Goal: Task Accomplishment & Management: Manage account settings

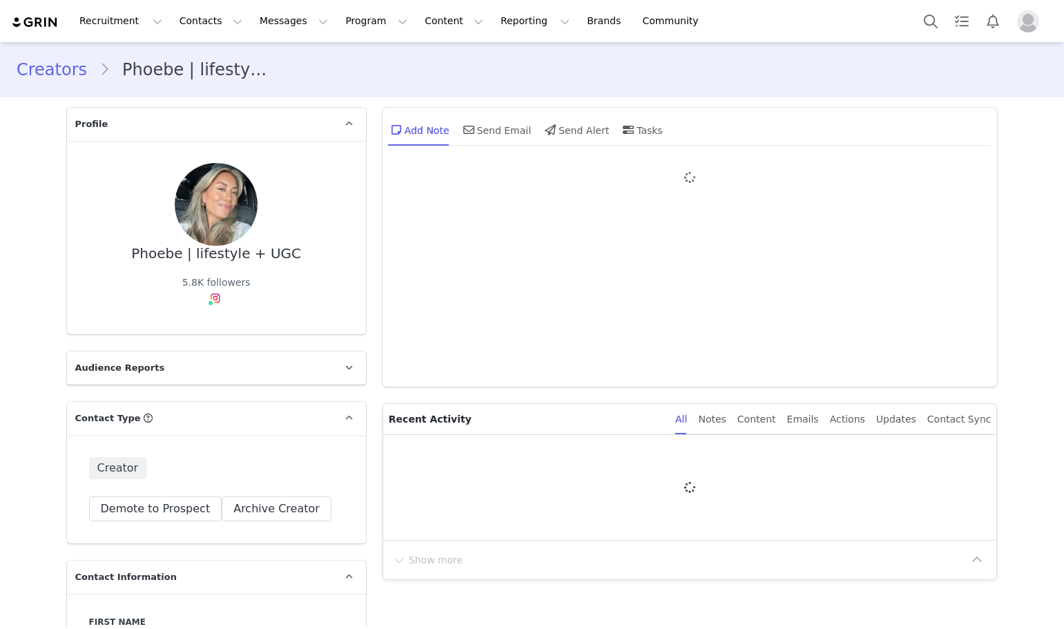
type input "+1 ([GEOGRAPHIC_DATA])"
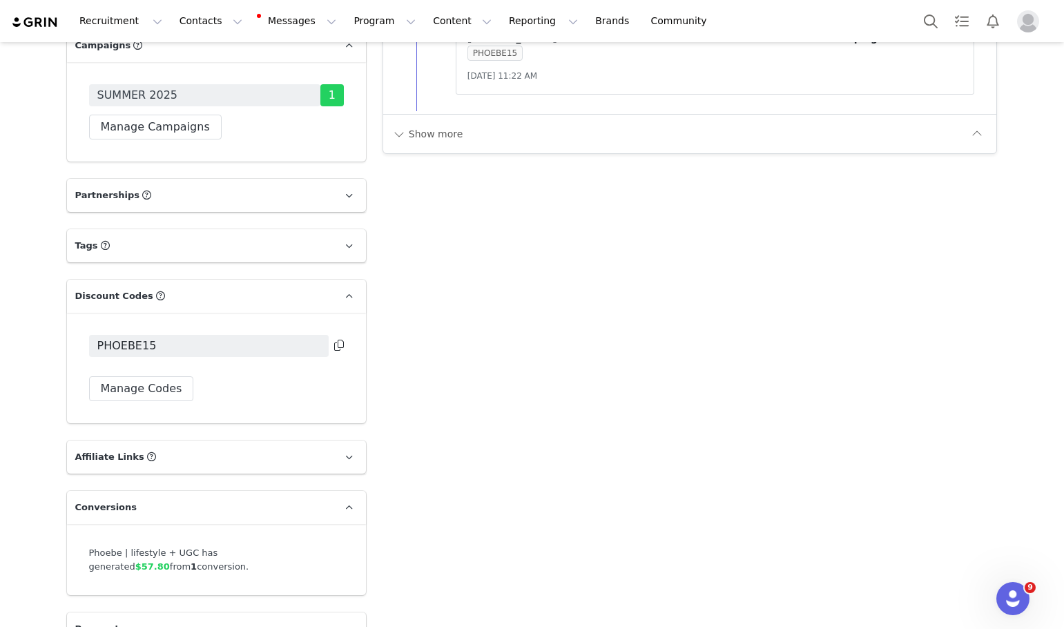
scroll to position [2062, 0]
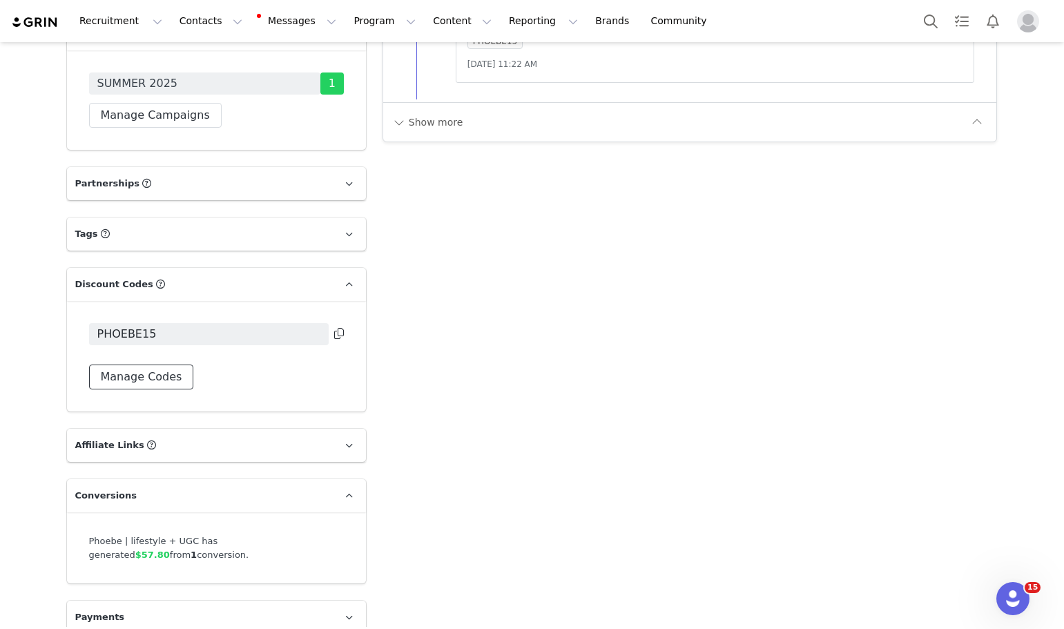
click at [157, 365] on button "Manage Codes" at bounding box center [141, 377] width 105 height 25
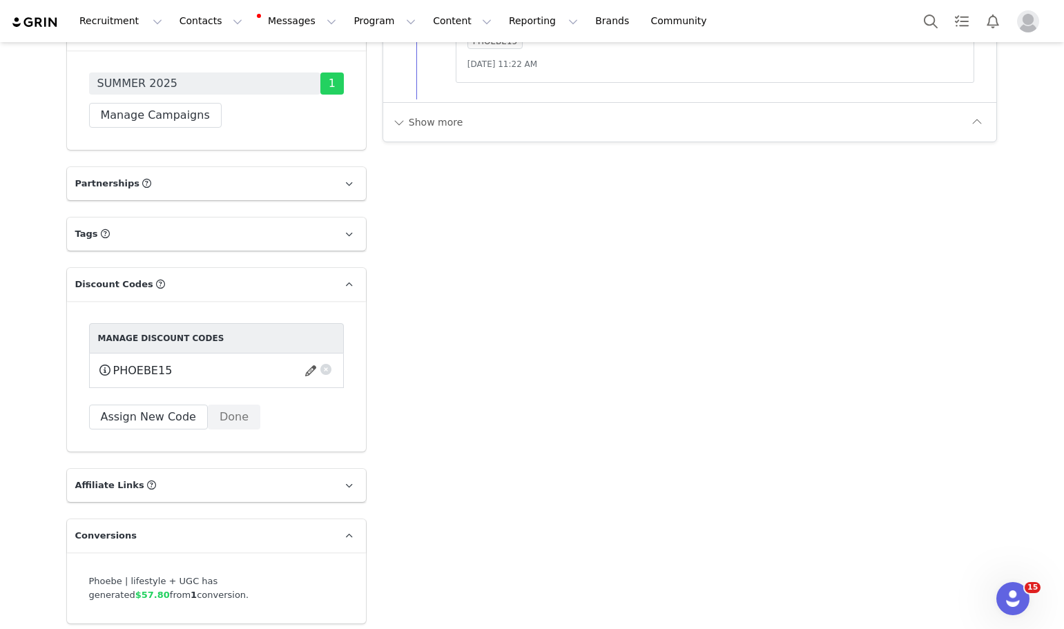
click at [323, 361] on button "button" at bounding box center [326, 368] width 14 height 14
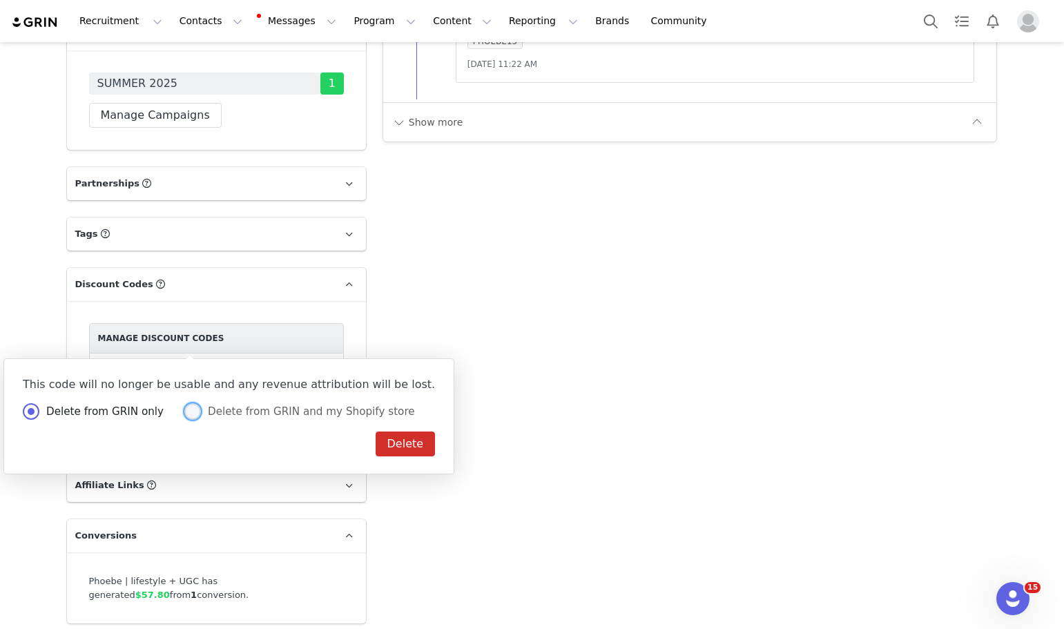
click at [276, 407] on span "Delete from GRIN and my Shopify store" at bounding box center [308, 411] width 214 height 12
click at [201, 407] on input "Delete from GRIN and my Shopify store" at bounding box center [192, 412] width 17 height 18
radio input "true"
radio input "false"
radio input "true"
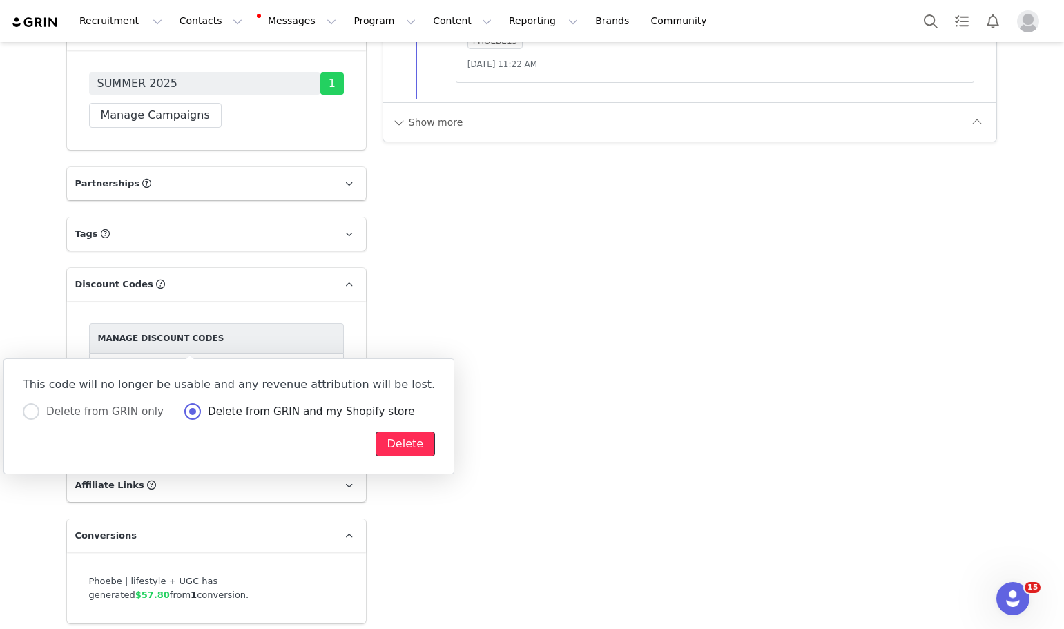
click at [376, 441] on button "Delete" at bounding box center [406, 444] width 60 height 25
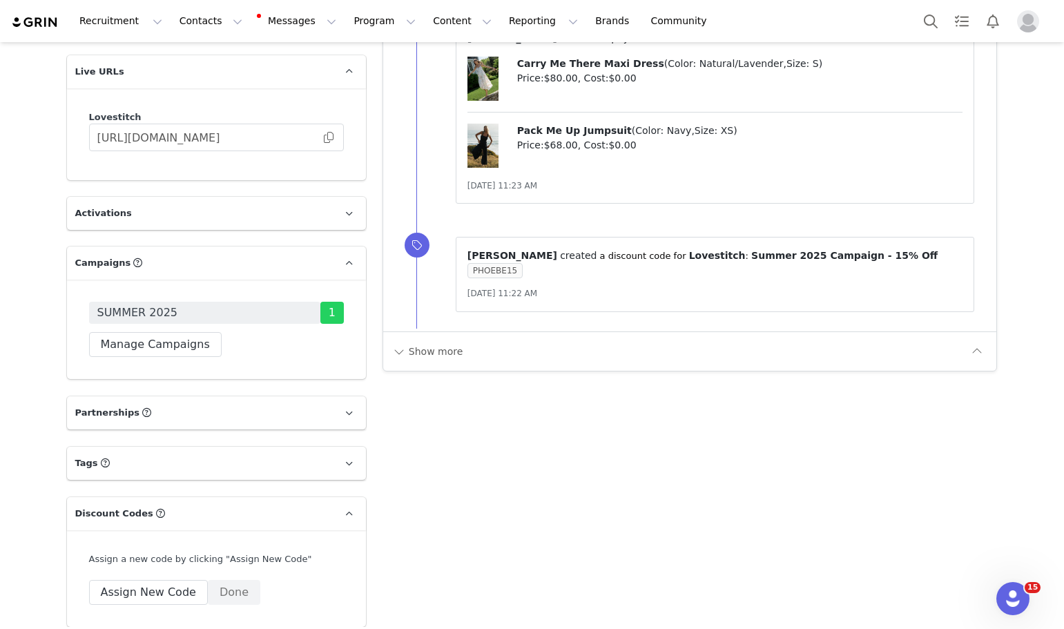
scroll to position [1772, 0]
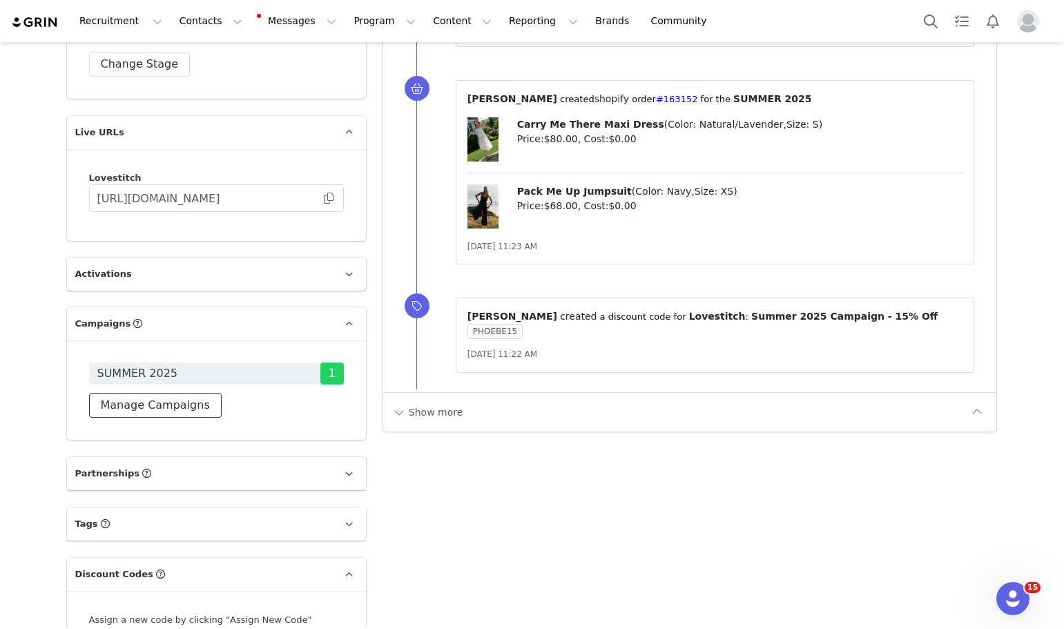
click at [162, 394] on button "Manage Campaigns" at bounding box center [155, 405] width 133 height 25
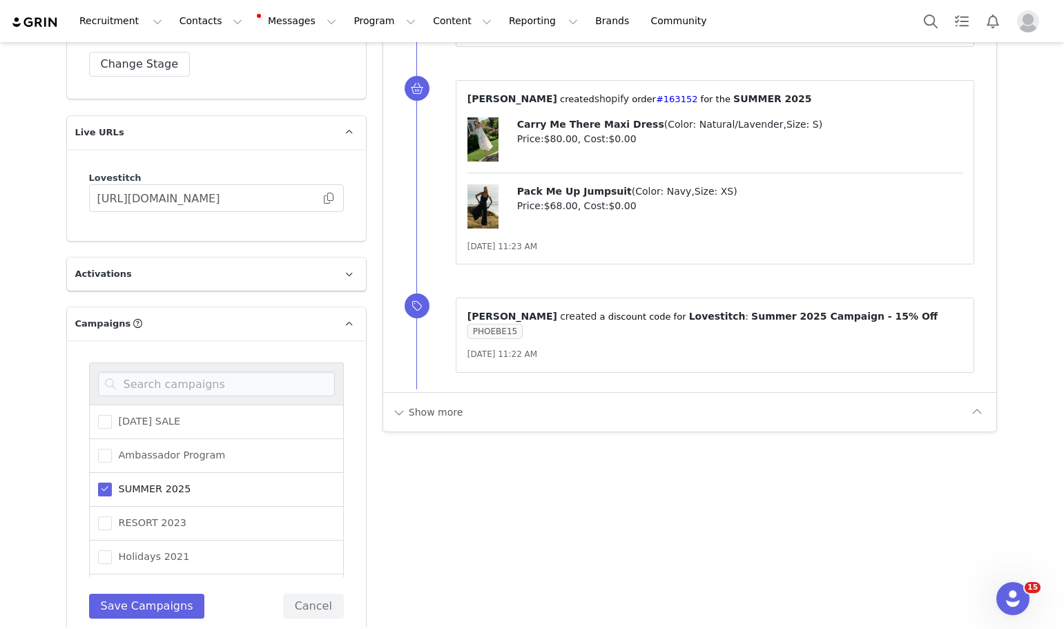
click at [131, 483] on span "SUMMER 2025" at bounding box center [151, 489] width 79 height 13
click at [112, 483] on input "SUMMER 2025" at bounding box center [112, 483] width 0 height 0
click at [157, 372] on input at bounding box center [216, 384] width 237 height 25
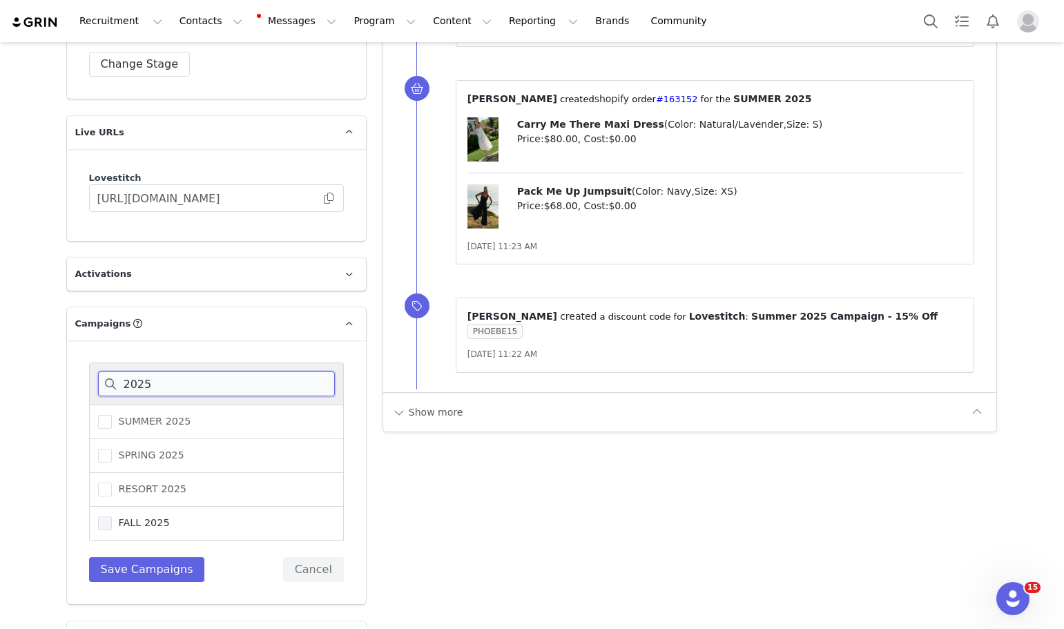
type input "2025"
drag, startPoint x: 135, startPoint y: 508, endPoint x: 138, endPoint y: 550, distance: 41.5
click at [135, 517] on span "FALL 2025" at bounding box center [141, 523] width 58 height 13
click at [112, 517] on input "FALL 2025" at bounding box center [112, 517] width 0 height 0
click at [141, 560] on button "Save Campaigns" at bounding box center [147, 569] width 116 height 25
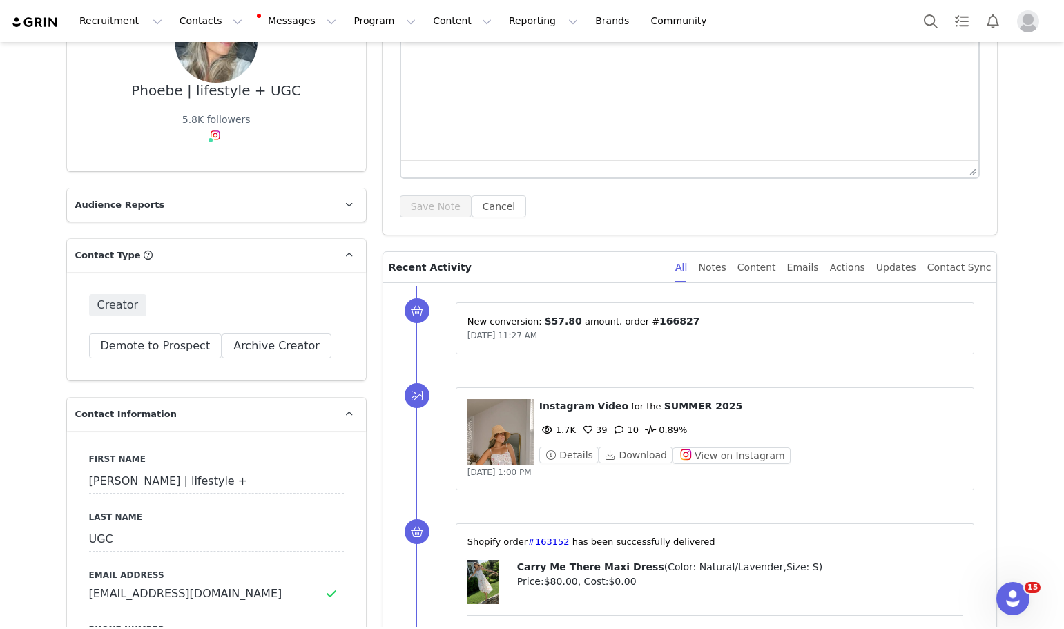
scroll to position [0, 0]
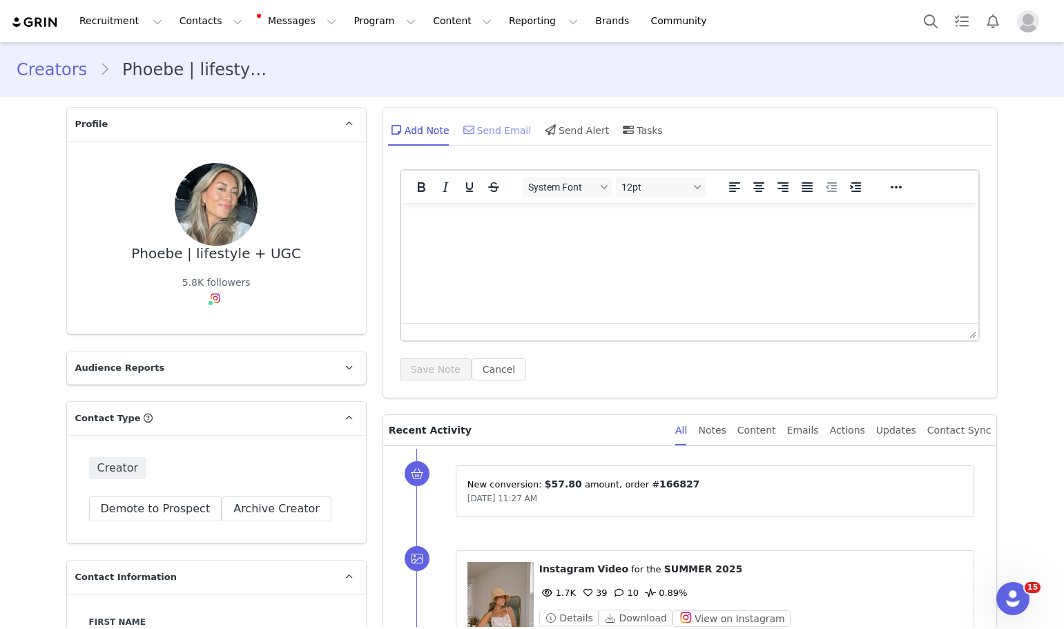
click at [503, 126] on div "Send Email" at bounding box center [496, 129] width 71 height 33
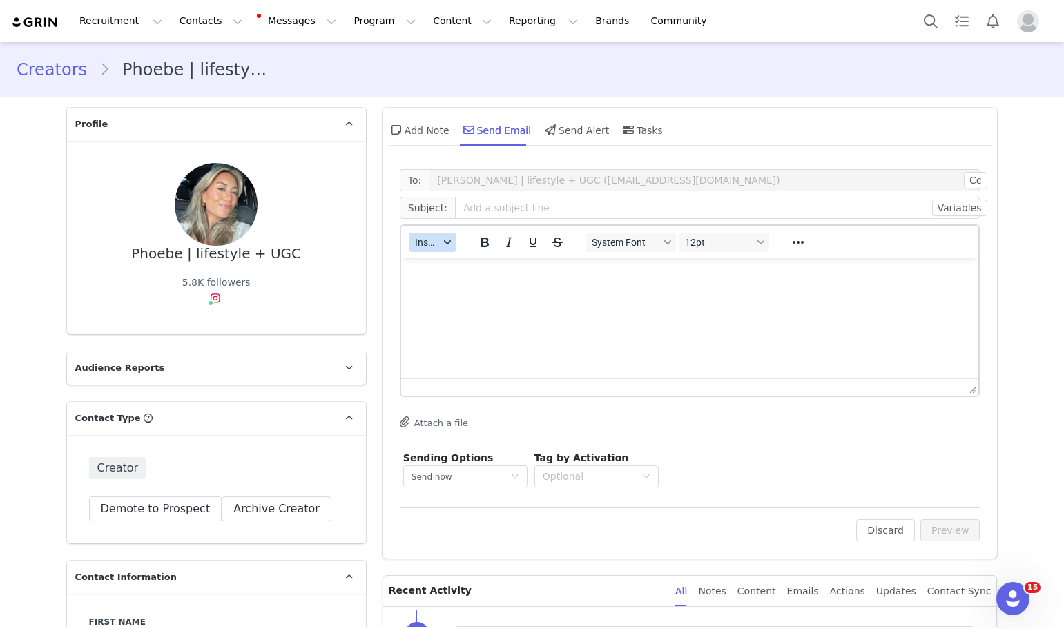
click at [432, 243] on span "Insert" at bounding box center [427, 242] width 24 height 11
click at [432, 269] on div "Insert Template" at bounding box center [478, 266] width 124 height 17
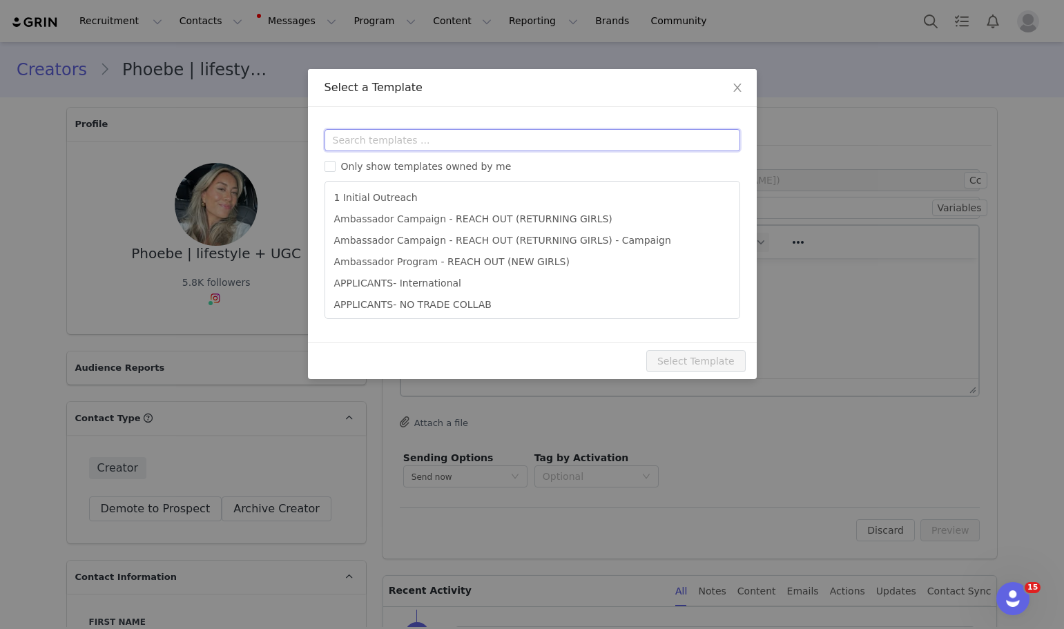
click at [395, 142] on input "text" at bounding box center [533, 140] width 416 height 22
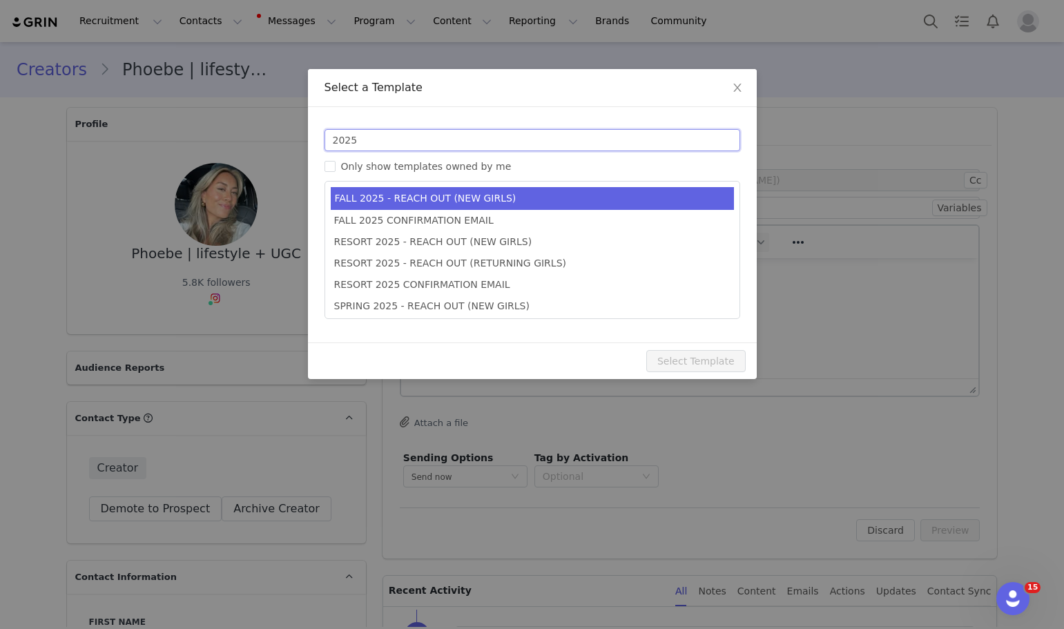
type input "2025"
type input "Lovestitch x [instagram_username] 🦋"
click at [445, 201] on li "FALL 2025 - REACH OUT (NEW GIRLS)" at bounding box center [532, 198] width 403 height 23
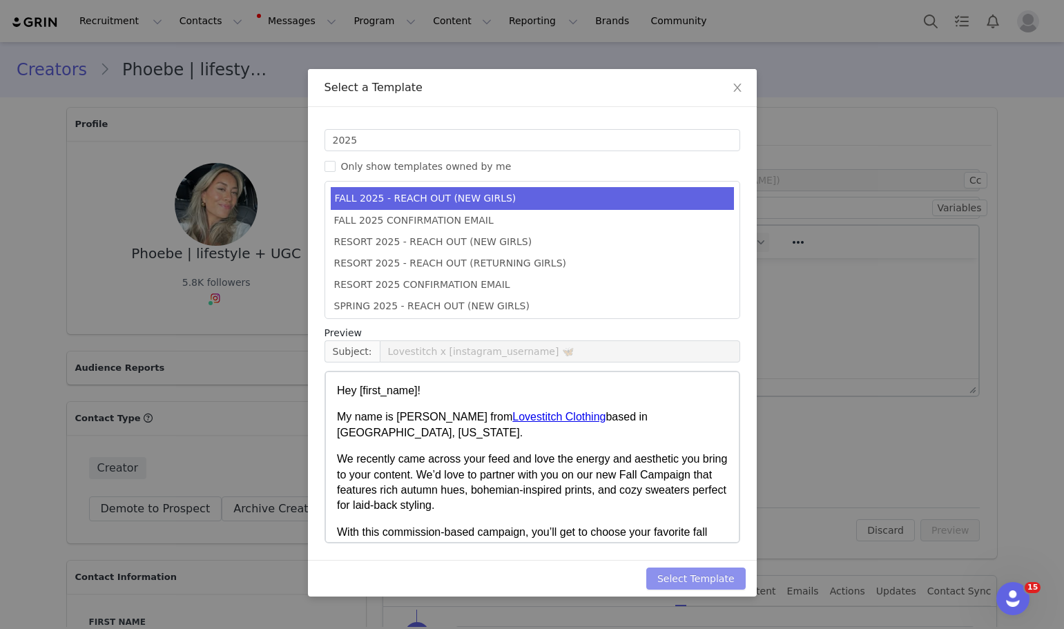
drag, startPoint x: 677, startPoint y: 580, endPoint x: 859, endPoint y: 555, distance: 183.4
click at [678, 580] on button "Select Template" at bounding box center [696, 579] width 99 height 22
type input "Lovestitch x [instagram_username] 🦋"
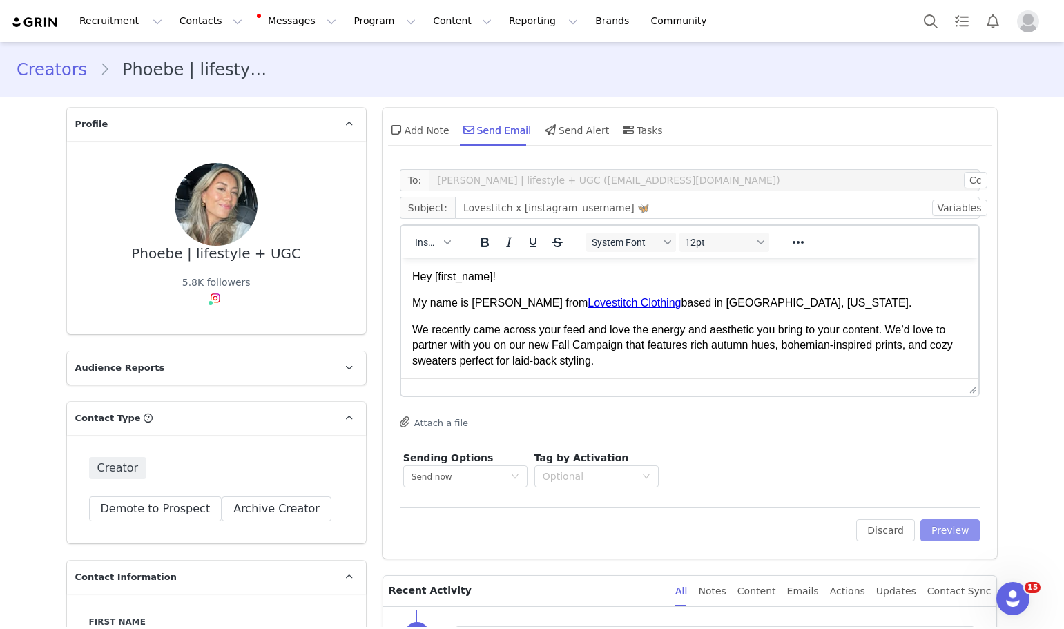
click at [947, 525] on button "Preview" at bounding box center [951, 530] width 60 height 22
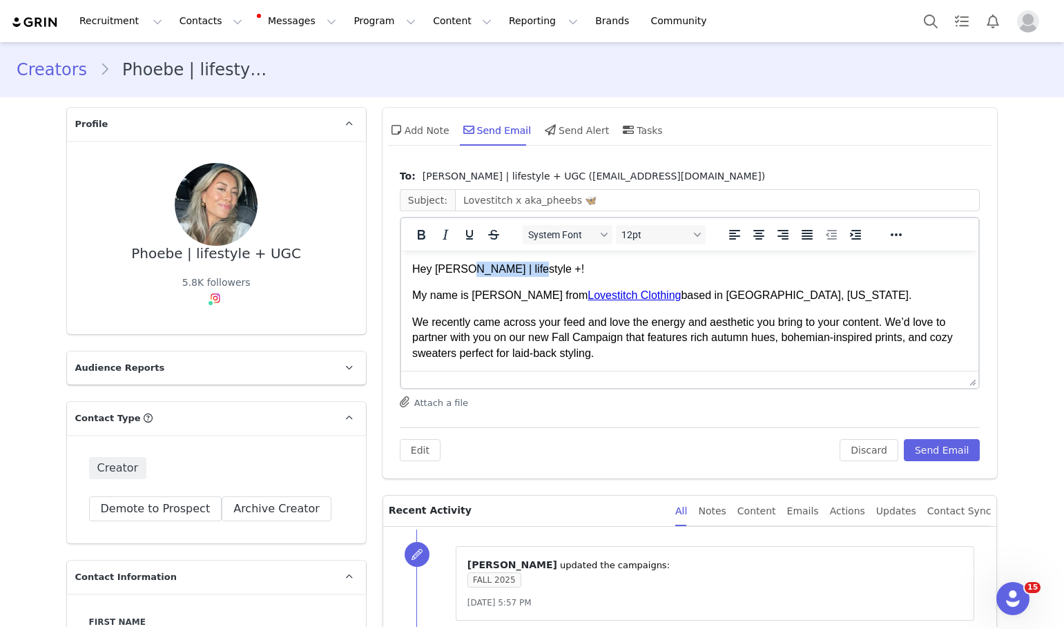
drag, startPoint x: 526, startPoint y: 264, endPoint x: 471, endPoint y: 258, distance: 55.6
click at [471, 258] on html "Hey [PERSON_NAME] | lifestyle +! My name is [PERSON_NAME] from Lovestitch Cloth…" at bounding box center [690, 411] width 578 height 320
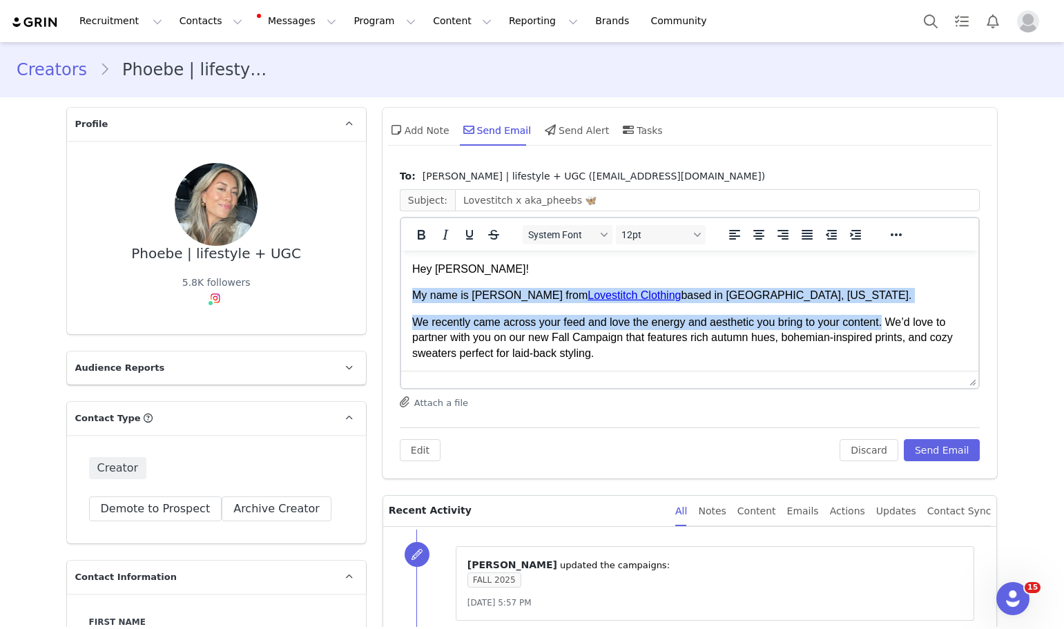
drag, startPoint x: 879, startPoint y: 323, endPoint x: 405, endPoint y: 283, distance: 475.6
click at [405, 283] on html "Hey [PERSON_NAME]! My name is [PERSON_NAME] from Lovestitch Clothing based in […" at bounding box center [690, 411] width 578 height 320
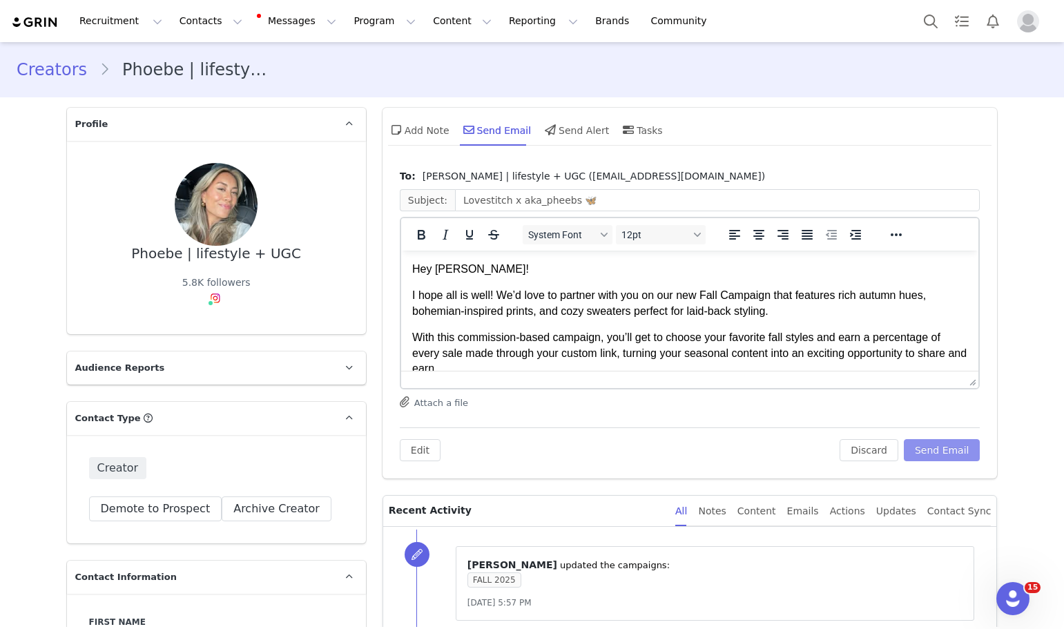
click at [950, 443] on button "Send Email" at bounding box center [942, 450] width 77 height 22
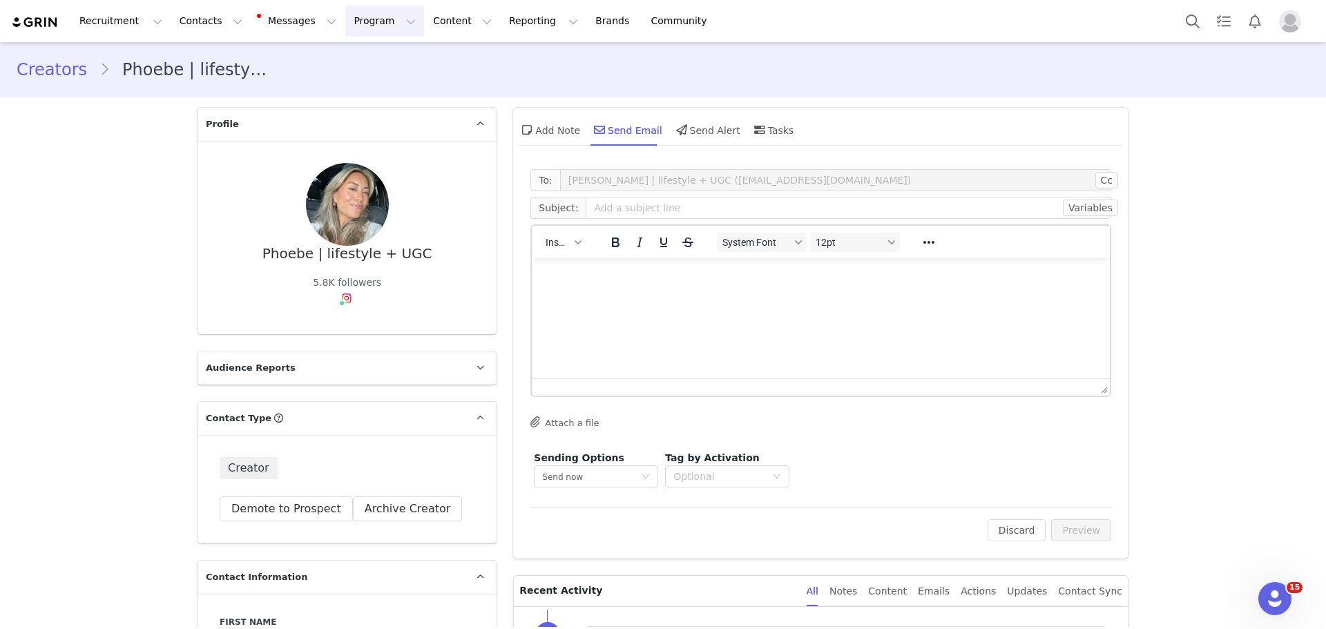
click at [352, 20] on button "Program Program" at bounding box center [384, 21] width 79 height 31
click at [367, 86] on p "Campaigns" at bounding box center [350, 86] width 54 height 15
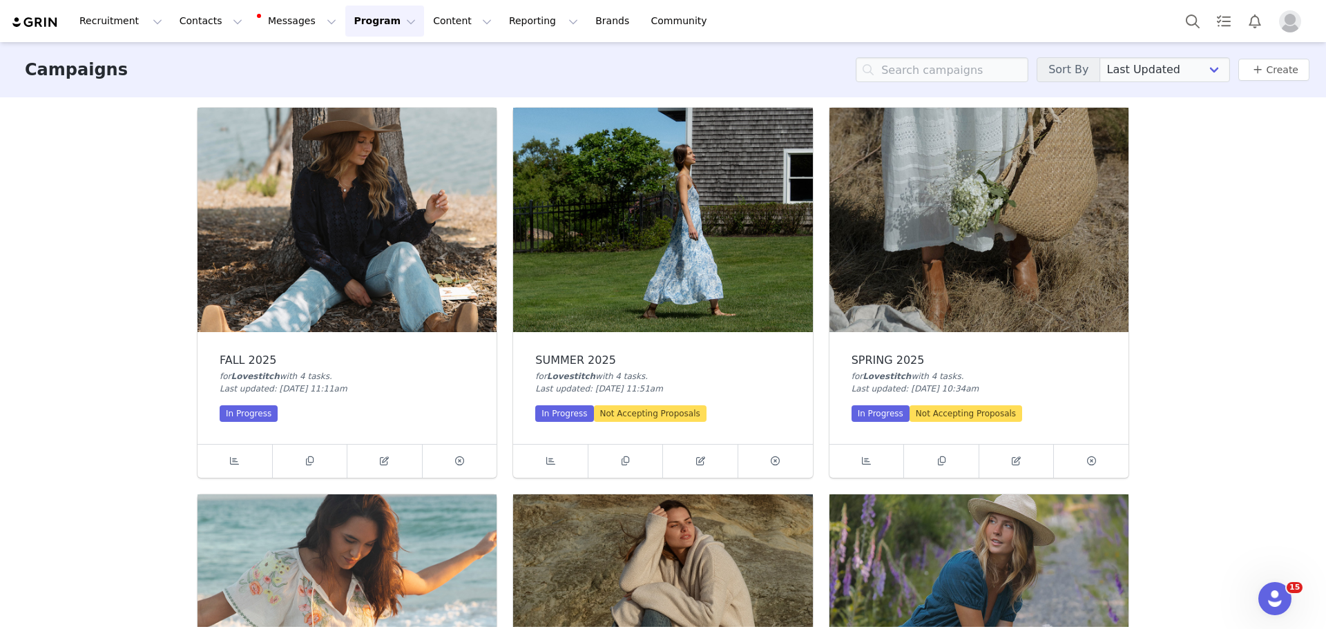
click at [318, 296] on img at bounding box center [347, 220] width 299 height 224
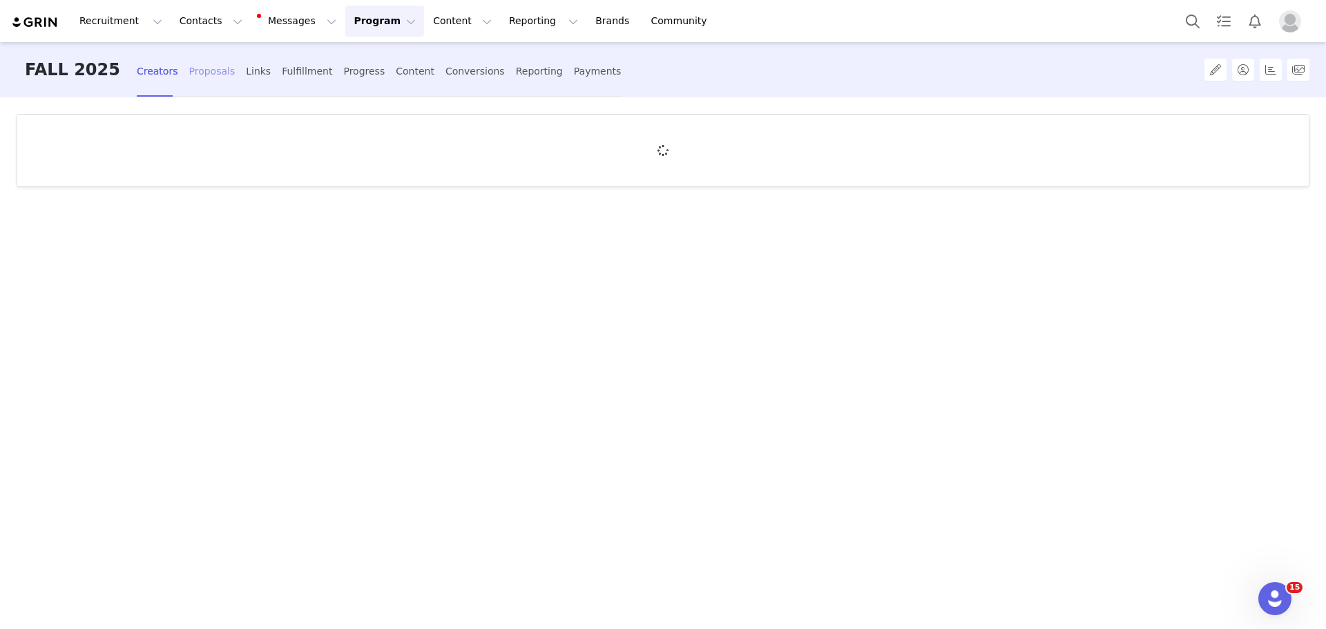
click at [189, 75] on div "Proposals" at bounding box center [212, 71] width 46 height 37
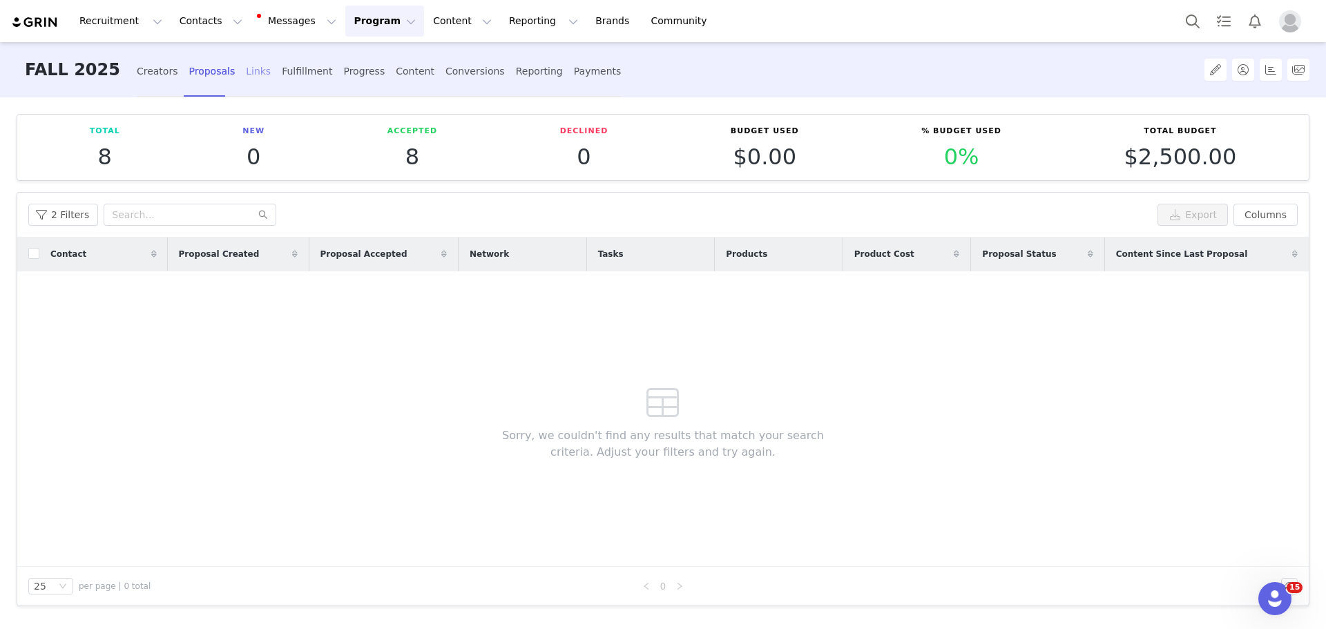
click at [246, 78] on div "Links" at bounding box center [258, 71] width 25 height 37
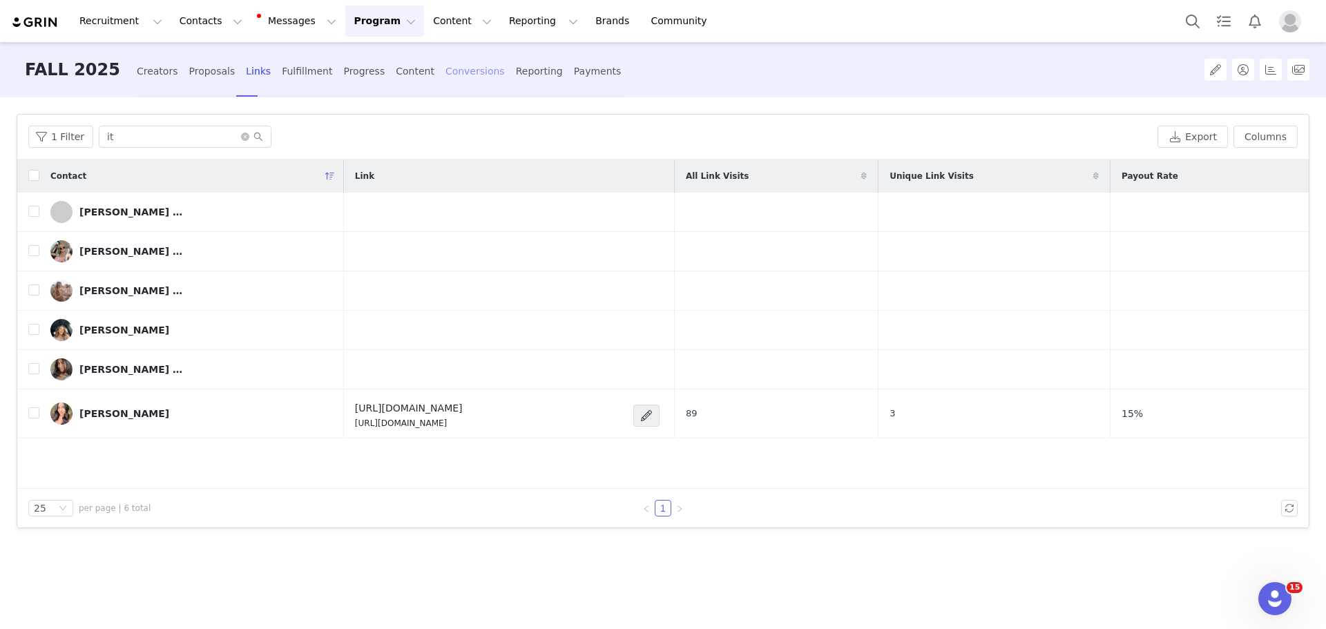
click at [446, 69] on div "Conversions" at bounding box center [475, 71] width 59 height 37
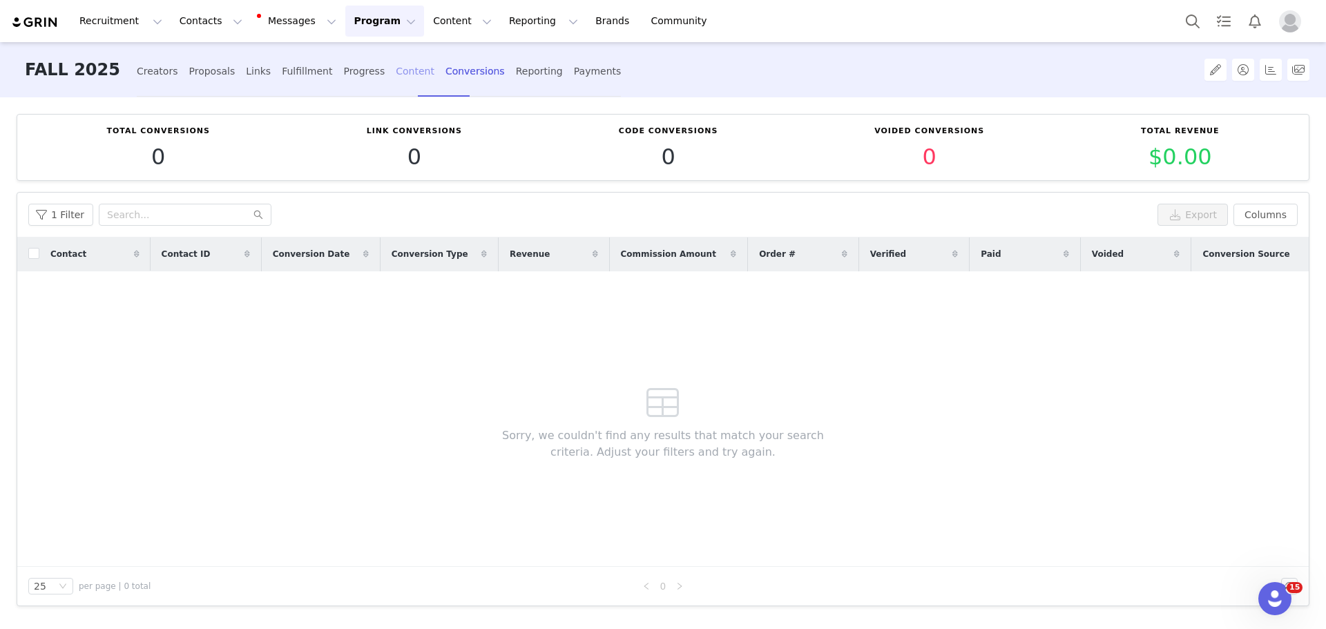
click at [396, 75] on div "Content" at bounding box center [415, 71] width 39 height 37
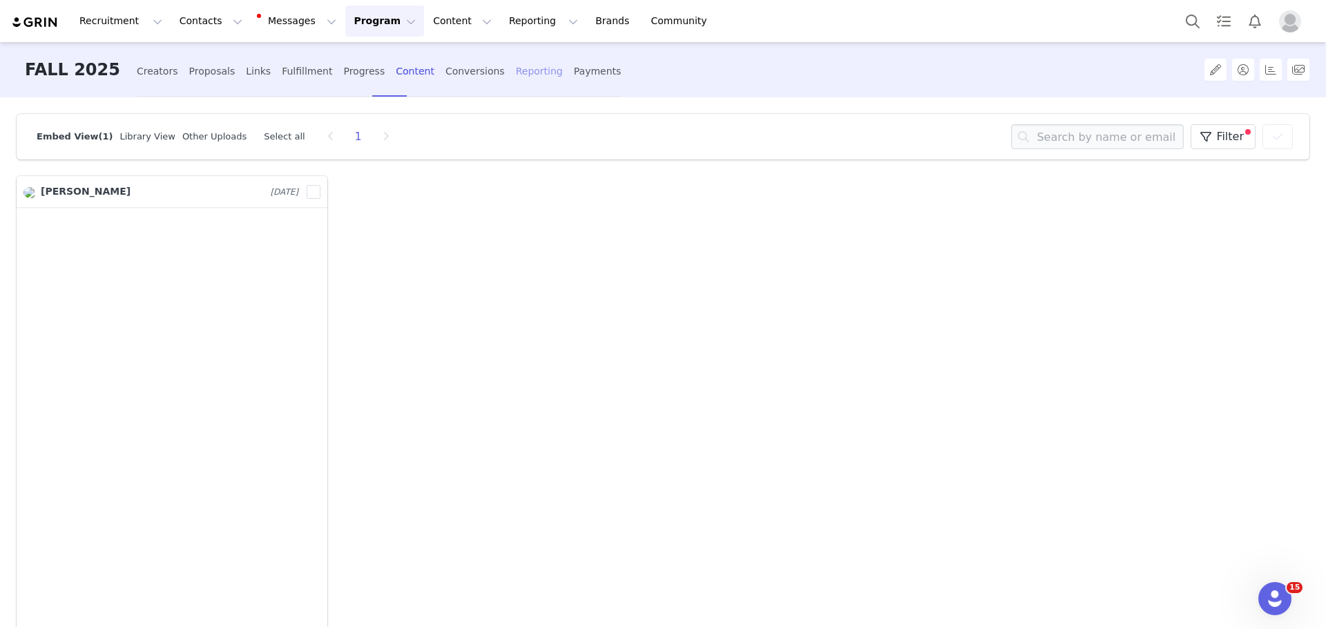
click at [516, 72] on div "Reporting" at bounding box center [539, 71] width 47 height 37
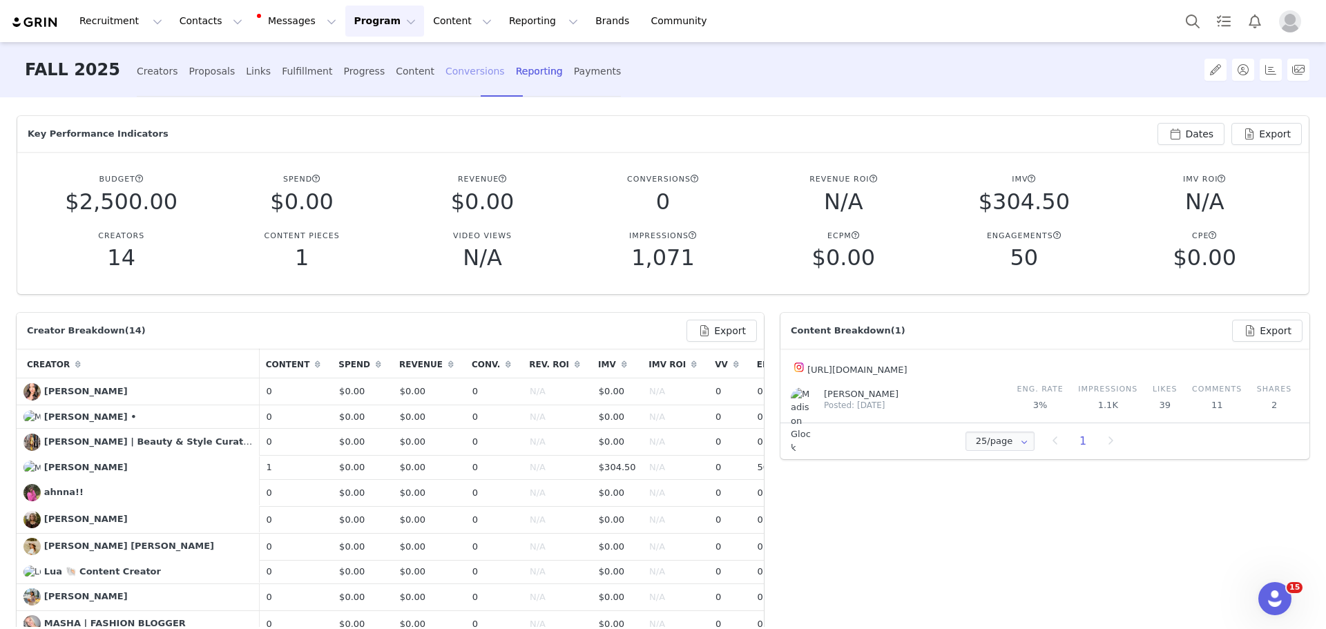
click at [446, 70] on div "Conversions" at bounding box center [475, 71] width 59 height 37
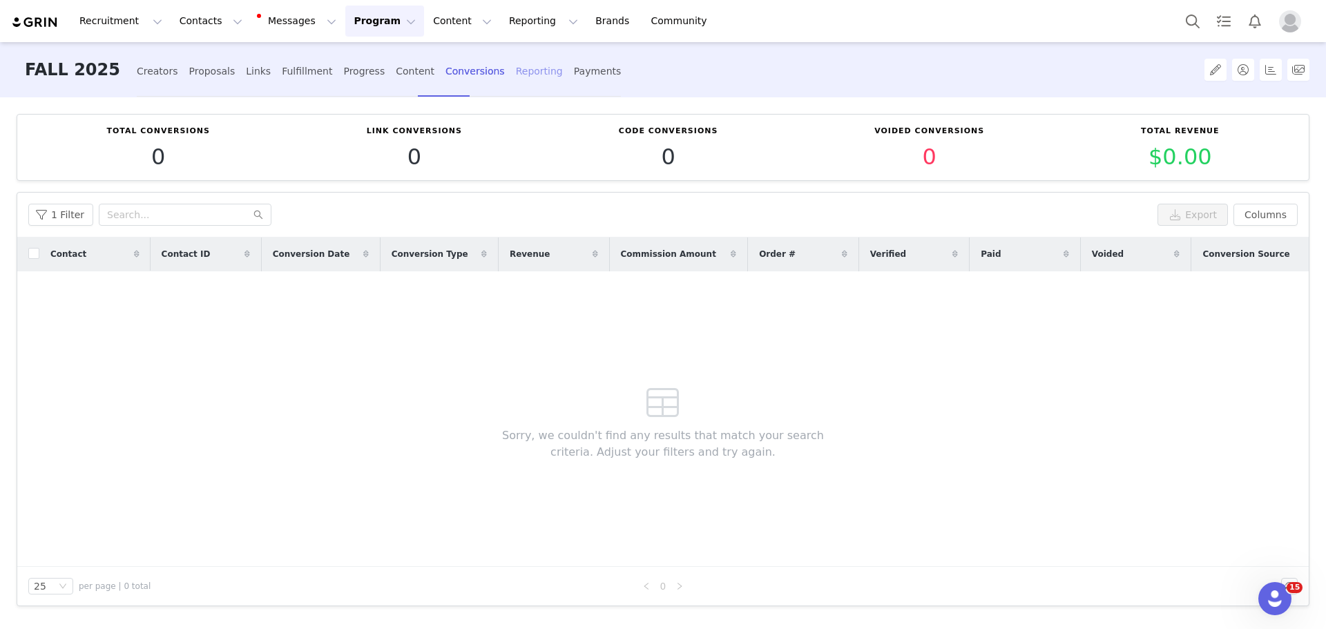
click at [516, 71] on div "Reporting" at bounding box center [539, 71] width 47 height 37
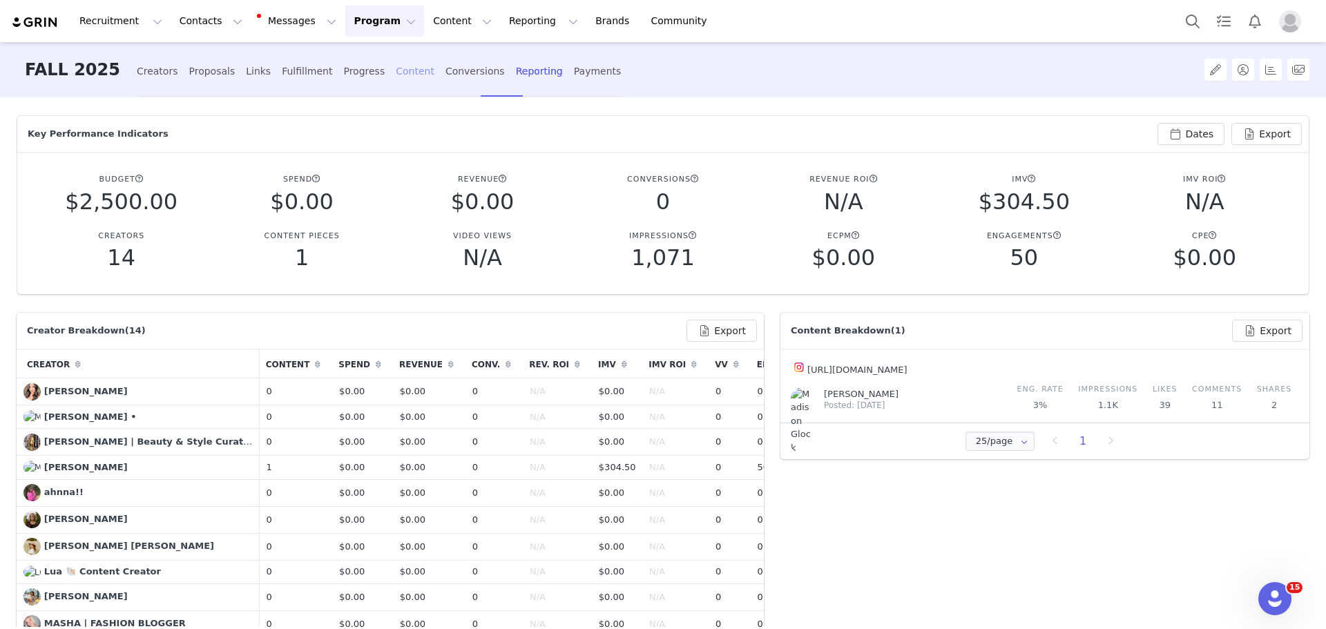
click at [396, 71] on div "Content" at bounding box center [415, 71] width 39 height 37
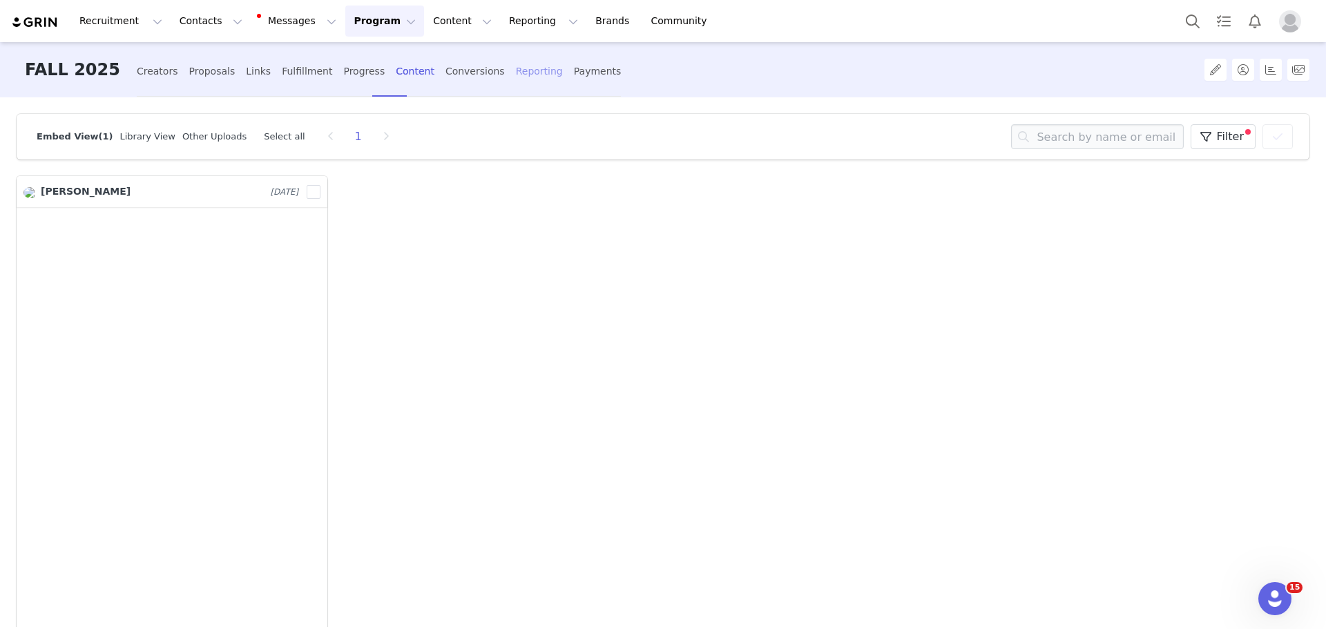
click at [516, 76] on div "Reporting" at bounding box center [539, 71] width 47 height 37
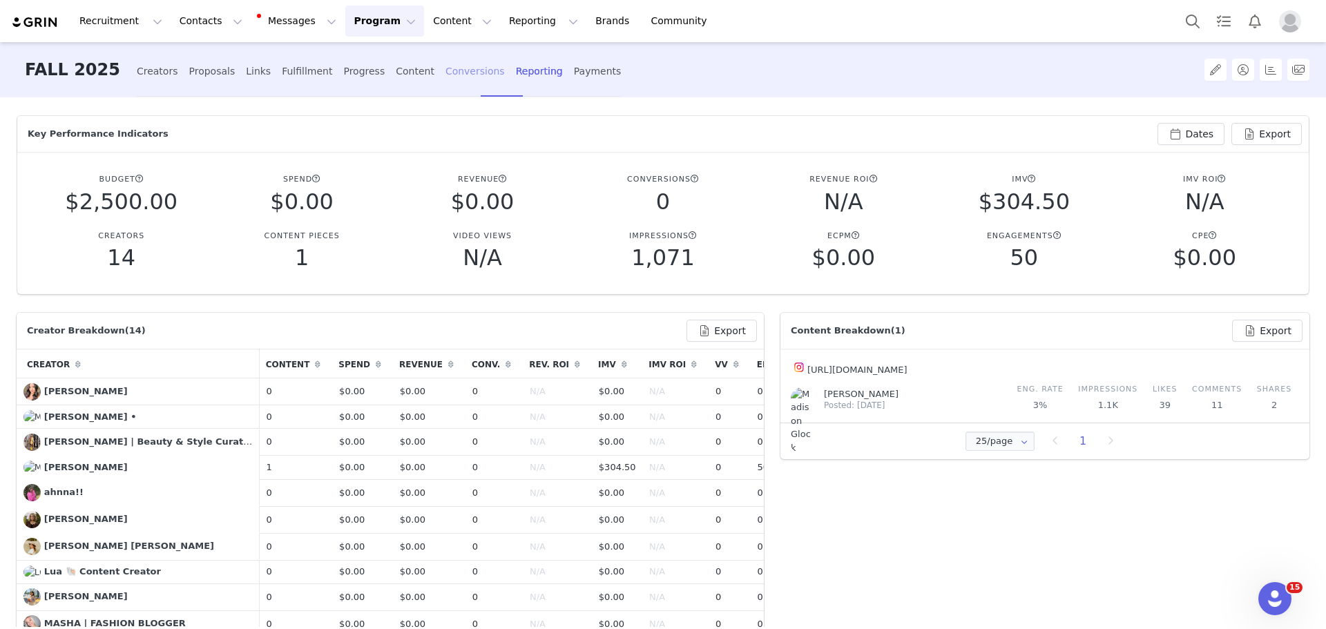
click at [446, 76] on div "Conversions" at bounding box center [475, 71] width 59 height 37
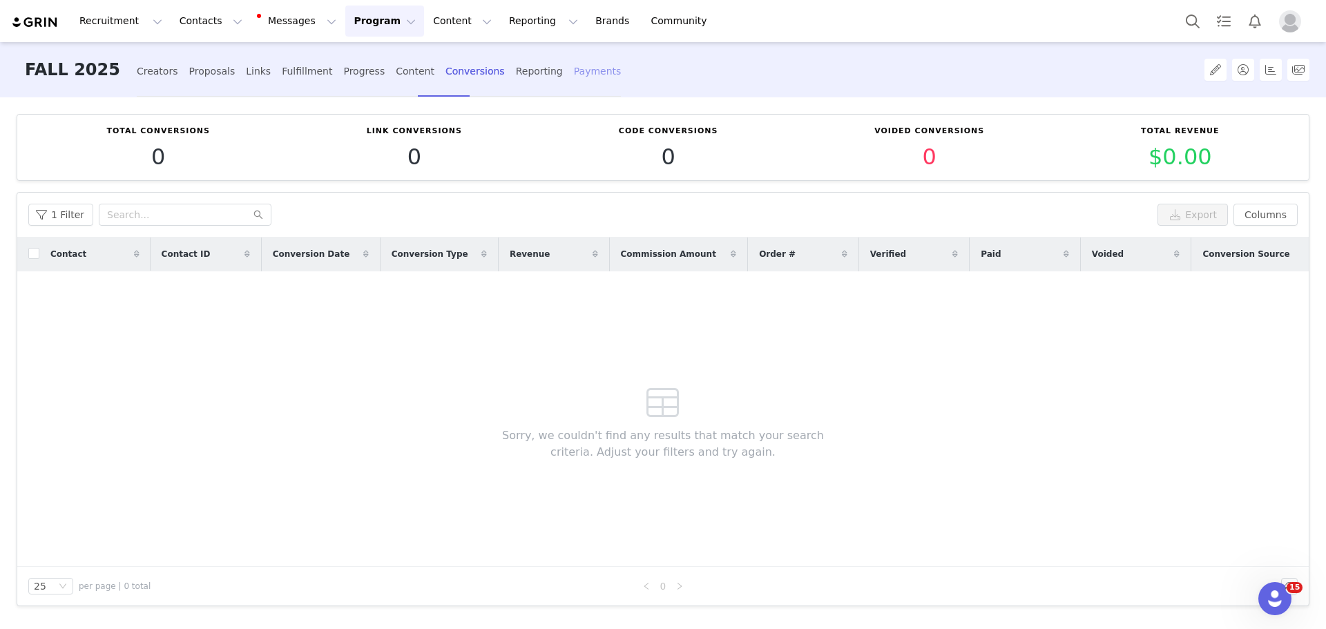
click at [574, 75] on div "Payments" at bounding box center [598, 71] width 48 height 37
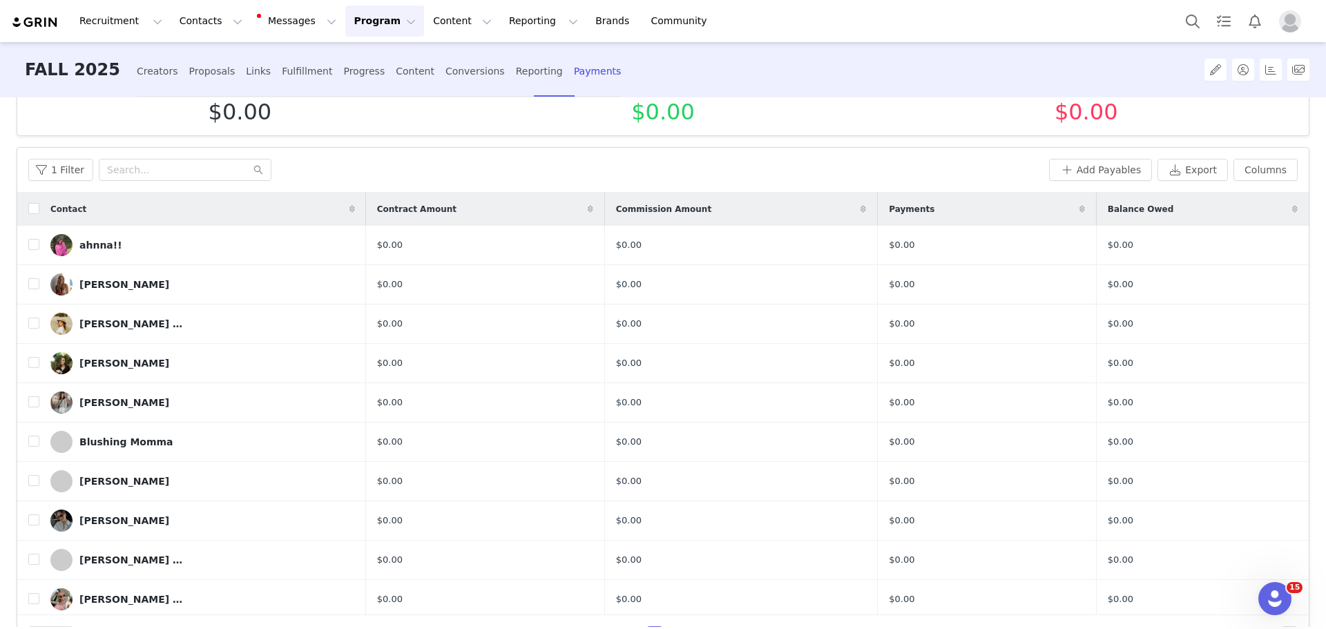
scroll to position [20, 0]
